Goal: Task Accomplishment & Management: Manage account settings

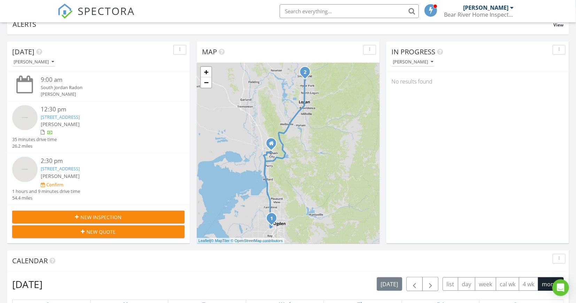
click at [116, 172] on div "[PERSON_NAME]" at bounding box center [105, 175] width 129 height 7
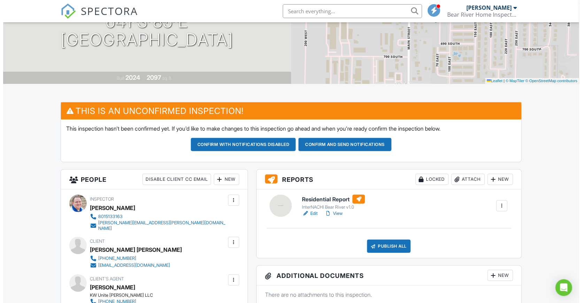
scroll to position [193, 0]
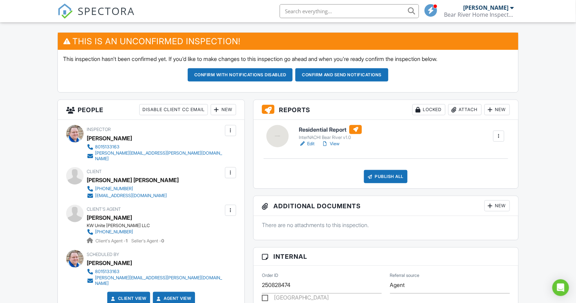
click at [230, 207] on div at bounding box center [230, 210] width 7 height 7
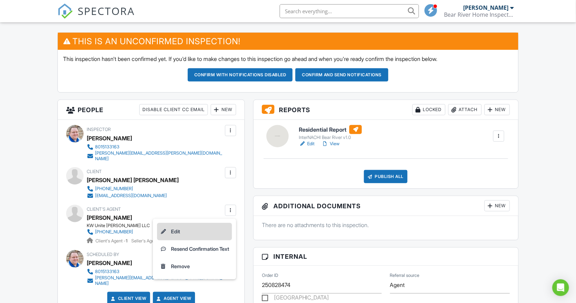
click at [188, 227] on li "Edit" at bounding box center [194, 231] width 75 height 17
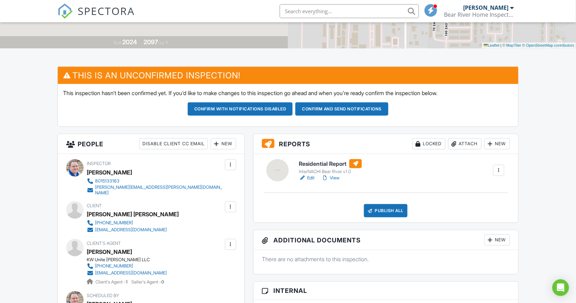
scroll to position [155, 0]
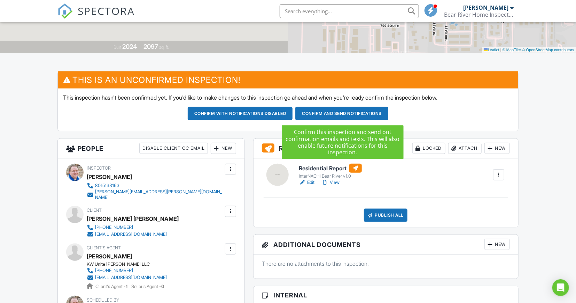
click at [293, 115] on button "Confirm and send notifications" at bounding box center [240, 113] width 105 height 13
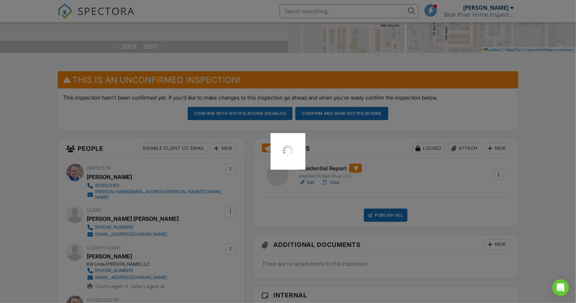
scroll to position [0, 0]
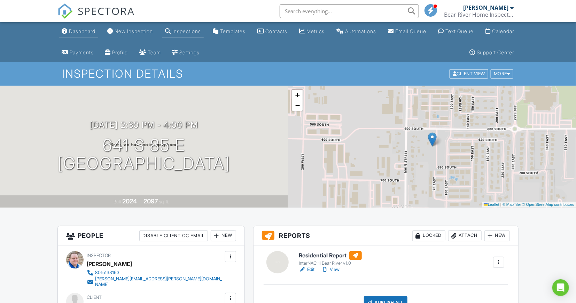
click at [80, 30] on div "Dashboard" at bounding box center [82, 31] width 26 height 6
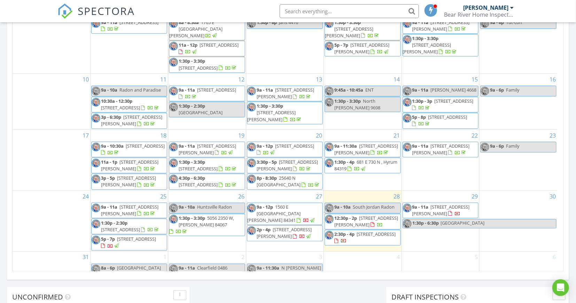
scroll to position [425, 0]
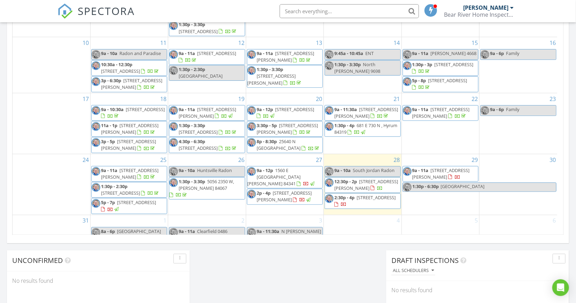
click at [275, 110] on span "[STREET_ADDRESS]" at bounding box center [294, 109] width 39 height 6
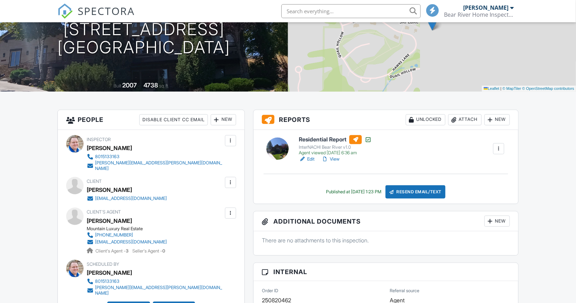
scroll to position [116, 0]
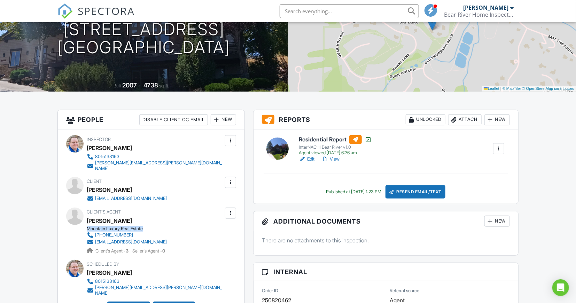
drag, startPoint x: 146, startPoint y: 226, endPoint x: 88, endPoint y: 223, distance: 57.9
click at [88, 226] on div "Mountain Luxury Real Estate" at bounding box center [130, 229] width 86 height 6
copy div "Mountain Luxury Real Estate"
